Goal: Find specific page/section: Find specific page/section

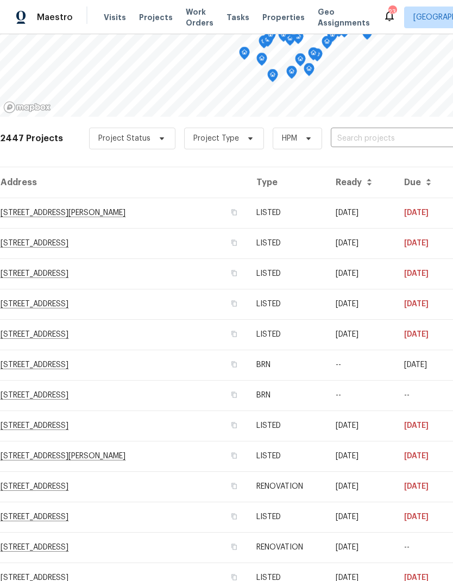
scroll to position [125, 0]
click at [53, 366] on td "[STREET_ADDRESS]" at bounding box center [123, 365] width 247 height 30
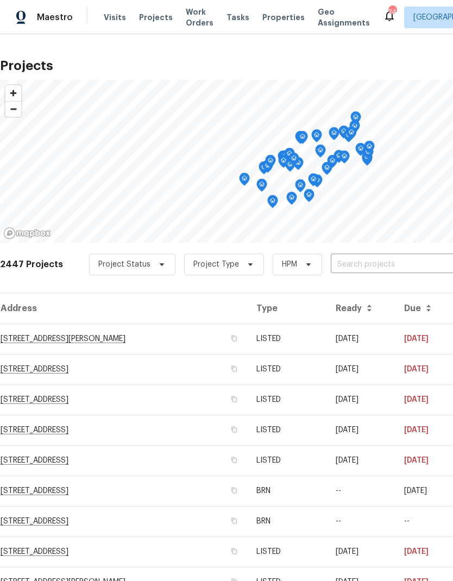
click at [386, 263] on input "text" at bounding box center [392, 264] width 124 height 17
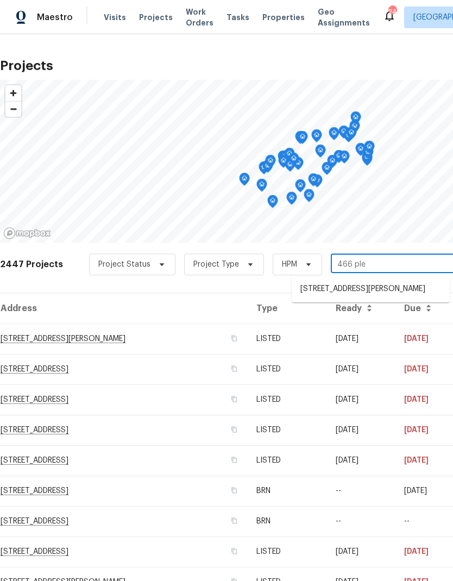
type input "466 plea"
click at [390, 293] on li "[STREET_ADDRESS][PERSON_NAME]" at bounding box center [370, 289] width 158 height 18
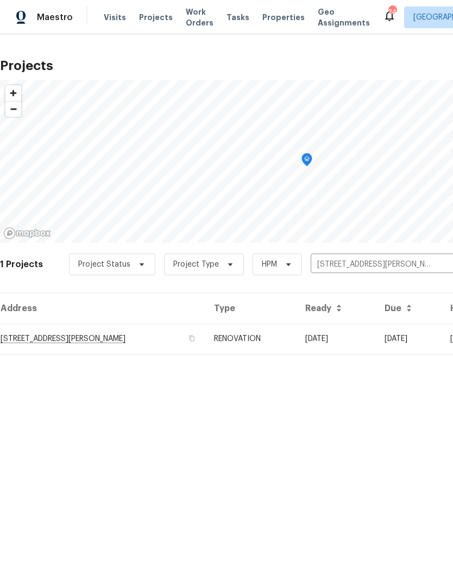
click at [38, 339] on td "[STREET_ADDRESS][PERSON_NAME]" at bounding box center [102, 338] width 205 height 30
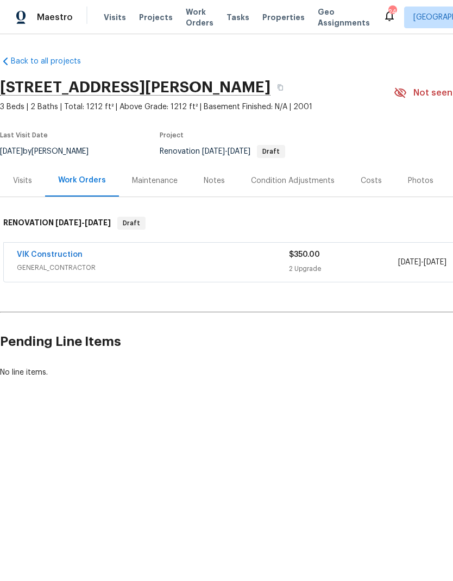
click at [41, 257] on link "VIK Construction" at bounding box center [50, 255] width 66 height 8
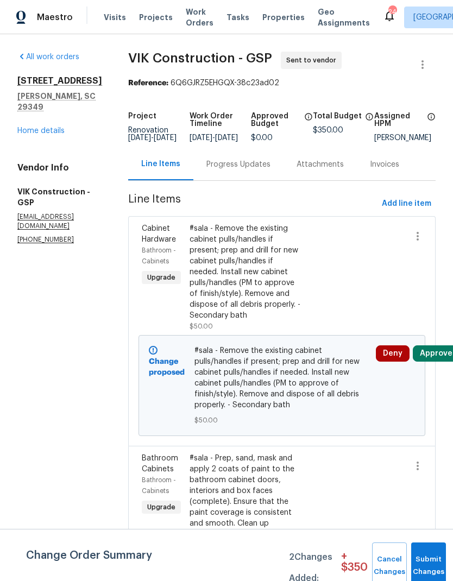
click at [37, 127] on link "Home details" at bounding box center [40, 131] width 47 height 8
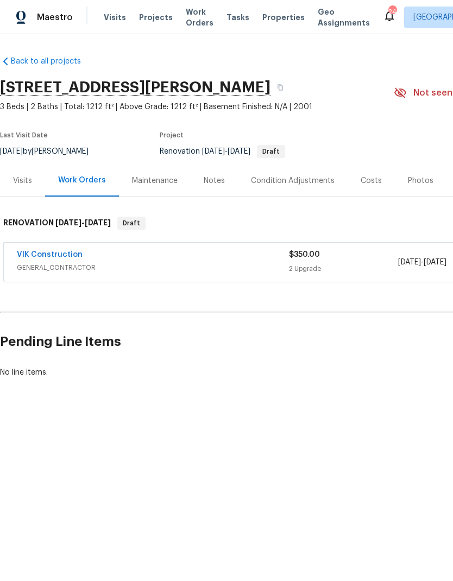
click at [35, 257] on link "VIK Construction" at bounding box center [50, 255] width 66 height 8
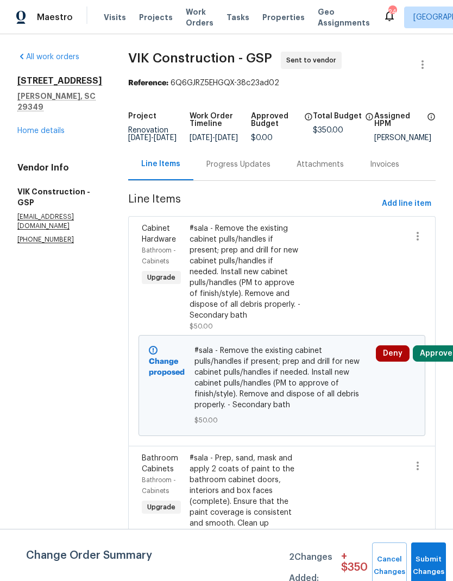
click at [40, 127] on link "Home details" at bounding box center [40, 131] width 47 height 8
